Goal: Task Accomplishment & Management: Use online tool/utility

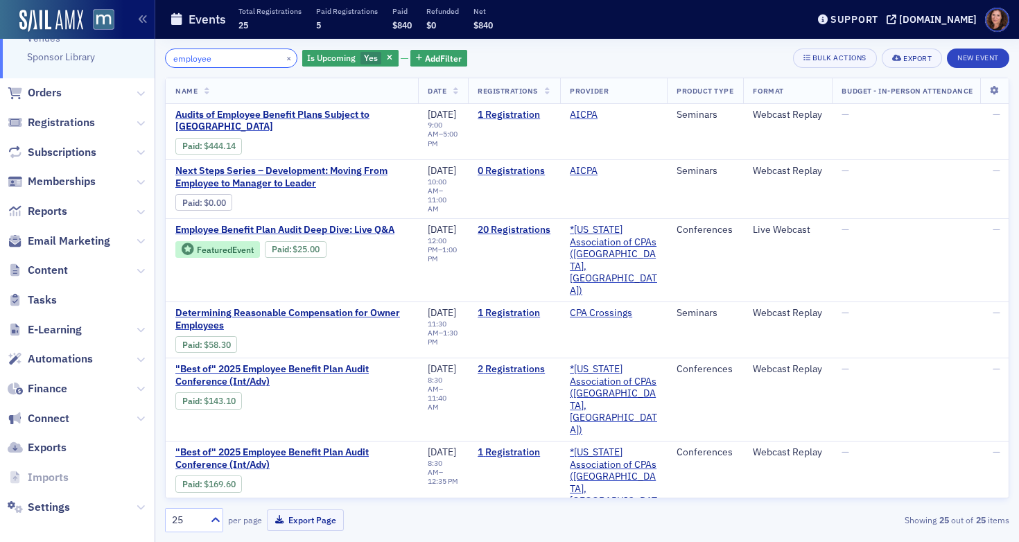
scroll to position [273, 0]
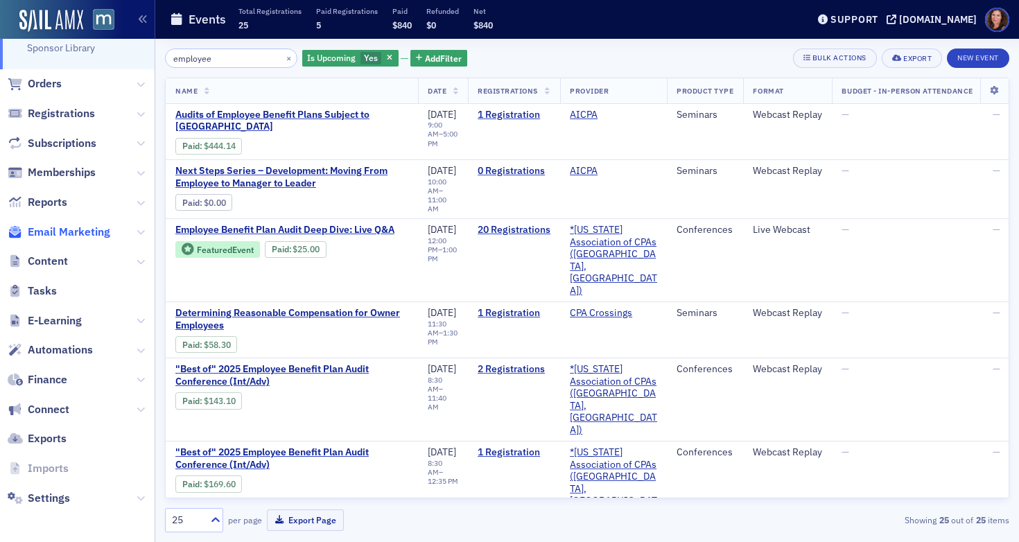
click at [54, 238] on span "Email Marketing" at bounding box center [69, 232] width 82 height 15
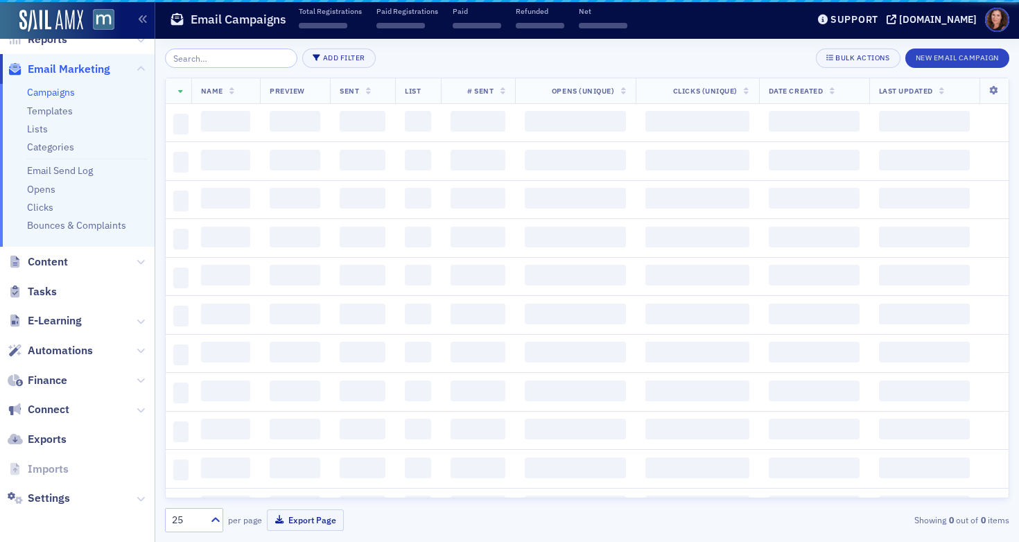
scroll to position [231, 0]
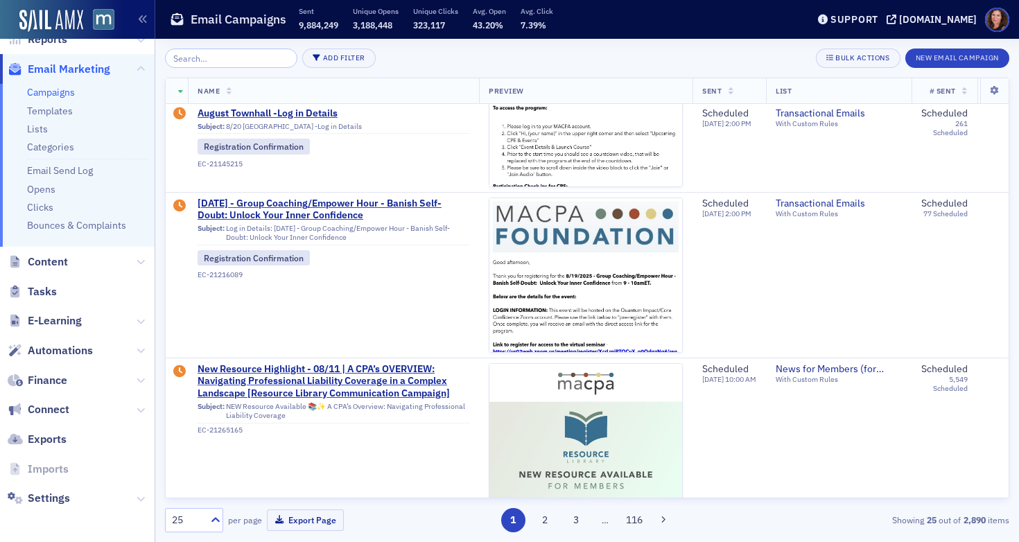
scroll to position [244, 0]
click at [964, 55] on button "New Email Campaign" at bounding box center [957, 58] width 104 height 19
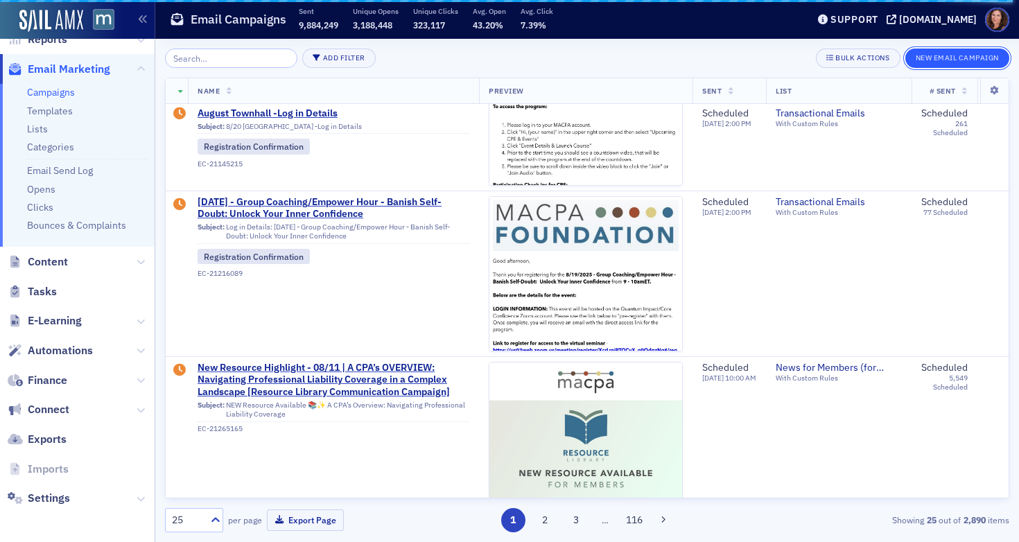
click at [964, 55] on button "New Email Campaign" at bounding box center [957, 58] width 104 height 19
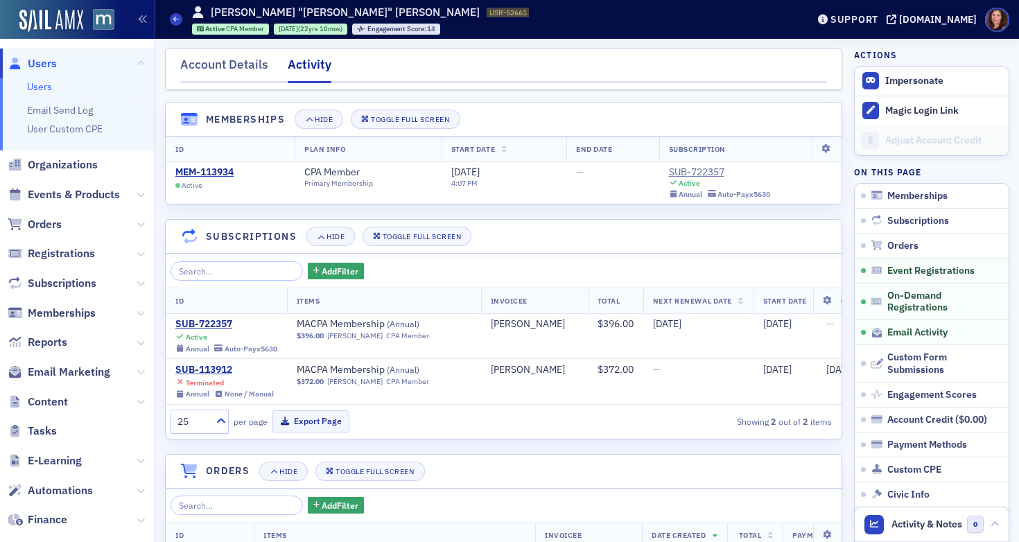
scroll to position [823, 0]
